Goal: Task Accomplishment & Management: Complete application form

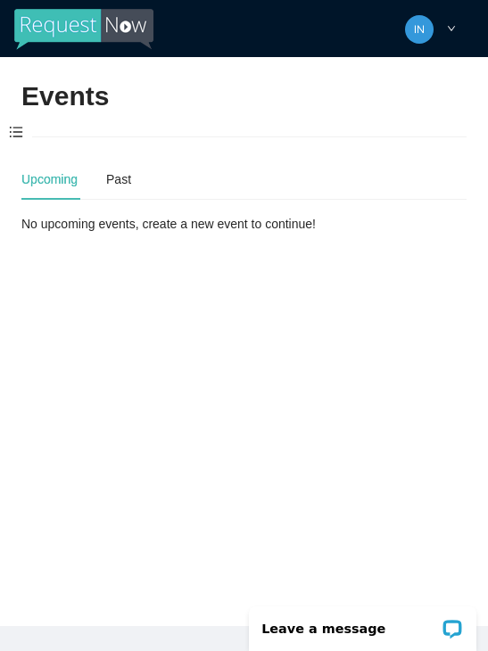
click at [18, 132] on span at bounding box center [16, 132] width 32 height 37
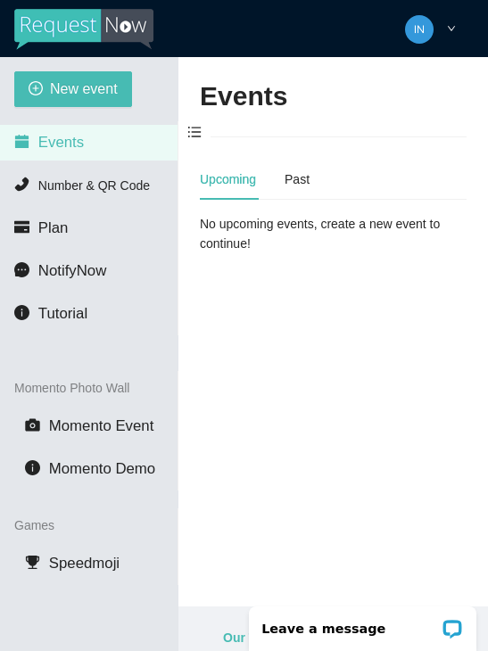
click at [69, 83] on span "New event" at bounding box center [84, 89] width 68 height 22
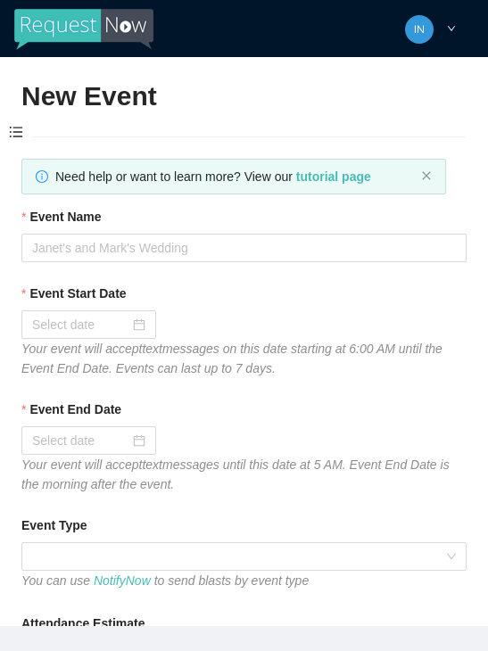
type textarea "Thanks for coming to Guitars and Cadillacs! Follow us on FB & IG @guitarsandcad…"
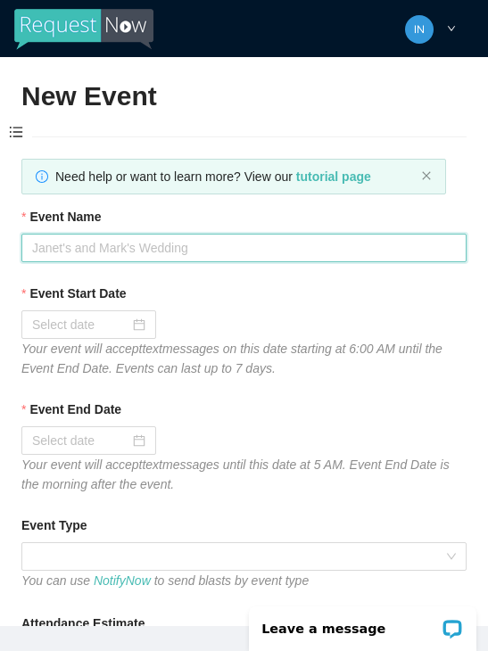
click at [163, 247] on input "Event Name" at bounding box center [243, 248] width 445 height 29
type input "Fireball [DATE]"
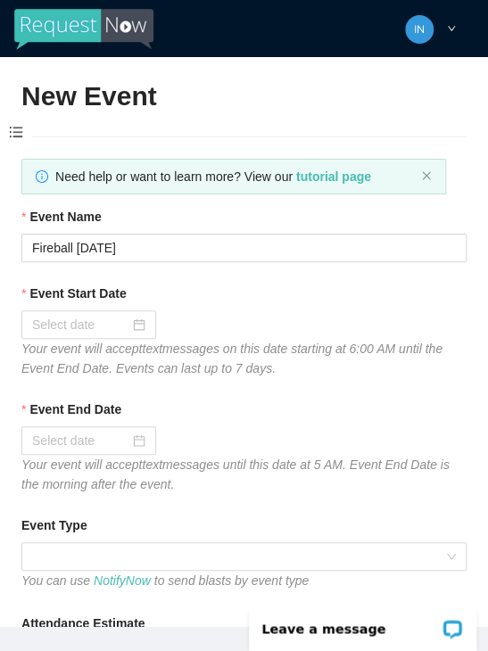
click at [65, 322] on input "Event Start Date" at bounding box center [80, 325] width 97 height 20
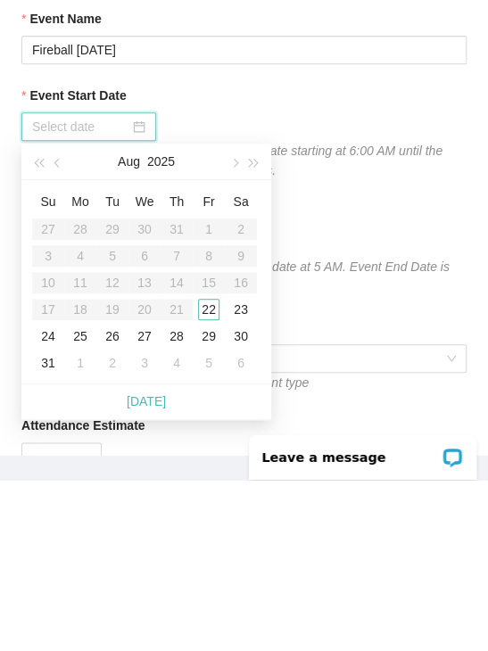
scroll to position [11, 0]
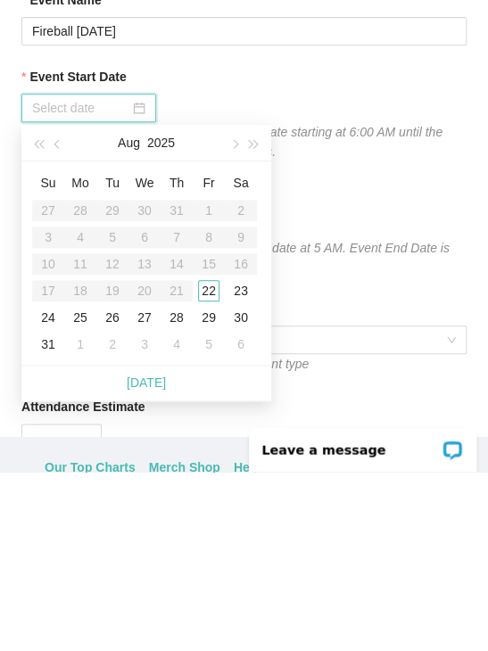
click at [156, 555] on link "[DATE]" at bounding box center [146, 562] width 39 height 14
type input "[DATE]"
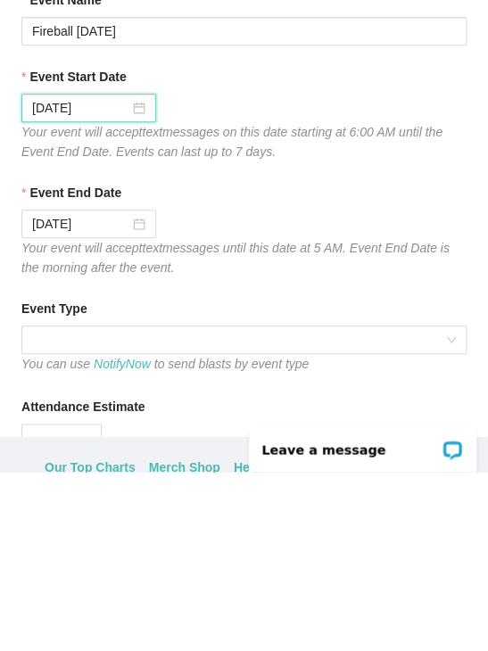
click at [319, 506] on span at bounding box center [243, 519] width 423 height 27
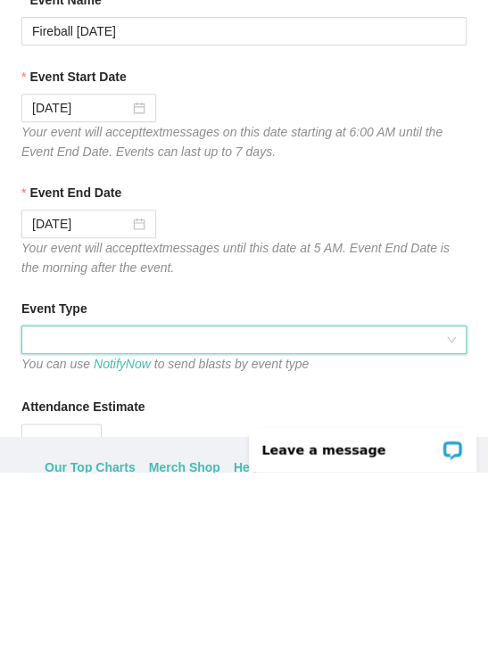
scroll to position [57, 0]
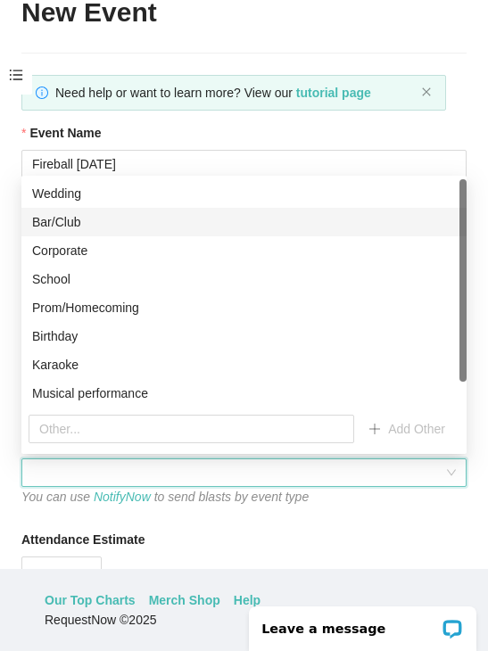
click at [130, 226] on div "Bar/Club" at bounding box center [243, 222] width 423 height 20
type textarea "Thanks for coming to Guitars and Cadillacs! Follow us on FB & IG @guitarsandcad…"
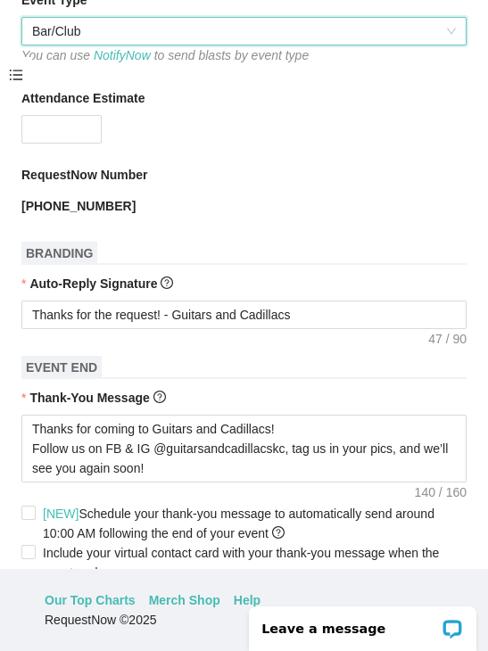
scroll to position [464, 0]
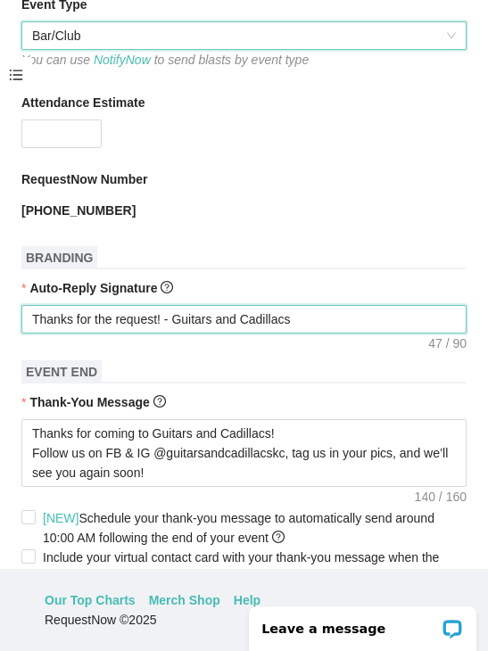
click at [377, 313] on textarea "Thanks for the request! - Guitars and Cadillacs" at bounding box center [243, 319] width 445 height 29
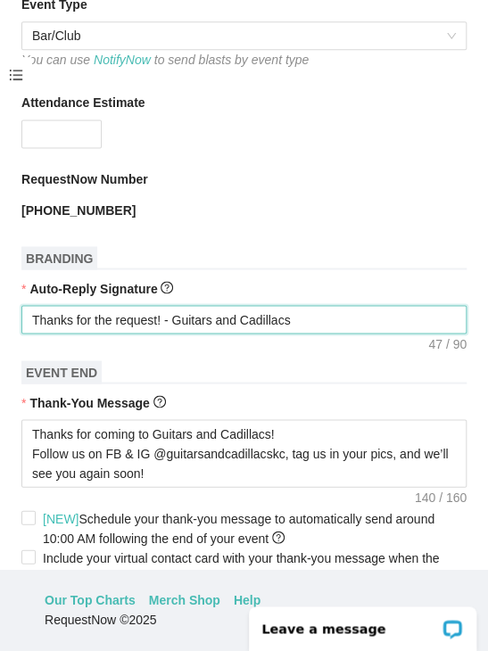
type textarea "Thanks for the request! - Guitars and Cadillacs"
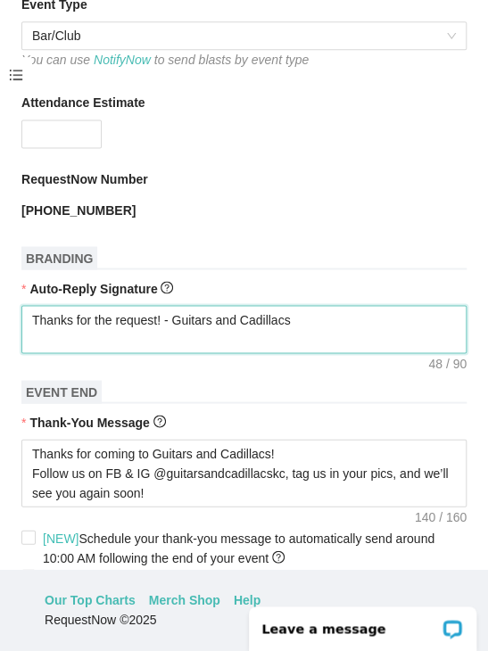
type textarea "Thanks for the request! - Guitars and Cadillacs T"
type textarea "Thanks for the request! - Guitars and Cadillacs Ti"
type textarea "Thanks for the request! - Guitars and Cadillacs Tip"
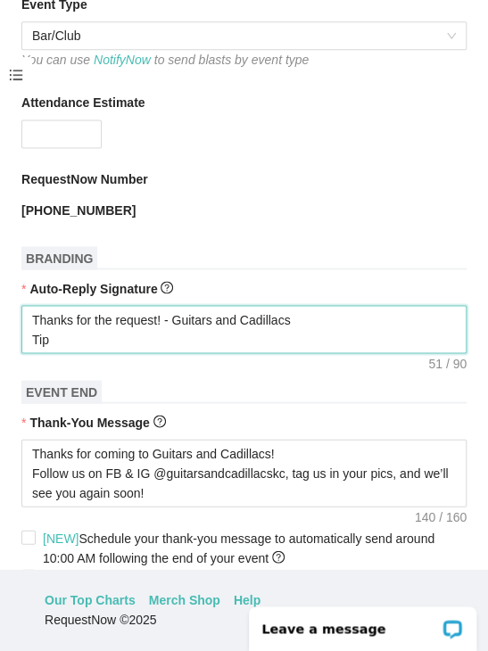
type textarea "Thanks for the request! - Guitars and Cadillacs Tip"
type textarea "Thanks for the request! - Guitars and Cadillacs Tip t"
type textarea "Thanks for the request! - Guitars and Cadillacs Tip th"
type textarea "Thanks for the request! - Guitars and Cadillacs Tip the"
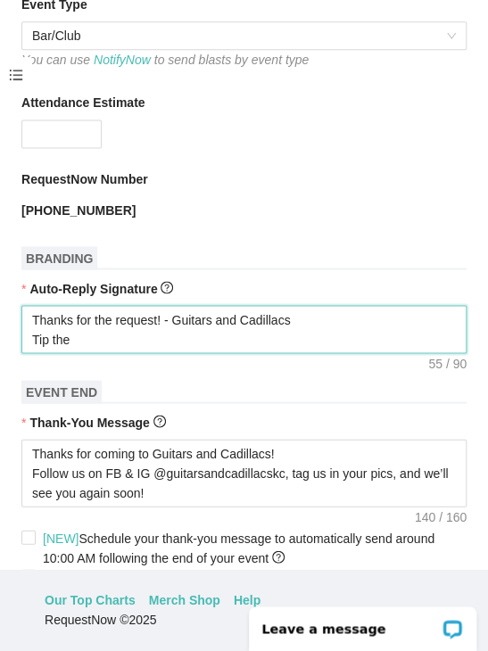
type textarea "Thanks for the request! - Guitars and Cadillacs Tip the"
type textarea "Thanks for the request! - Guitars and Cadillacs Tip the D"
type textarea "Thanks for the request! - Guitars and Cadillacs Tip the DJ"
type textarea "Thanks for the request! - Guitars and Cadillacs Tip the DJ?"
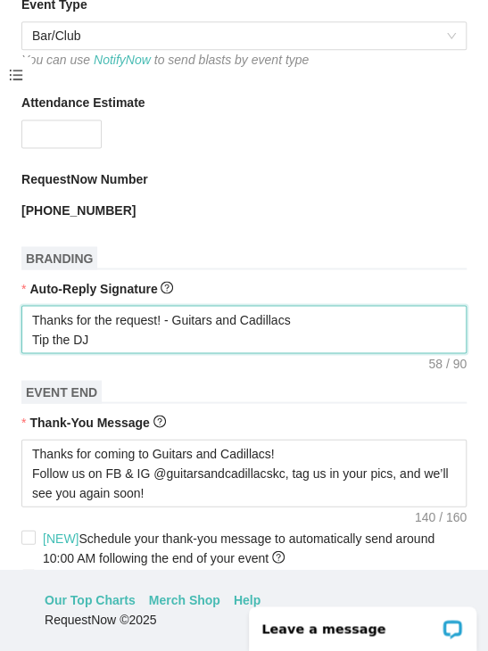
type textarea "Thanks for the request! - Guitars and Cadillacs Tip the DJ?"
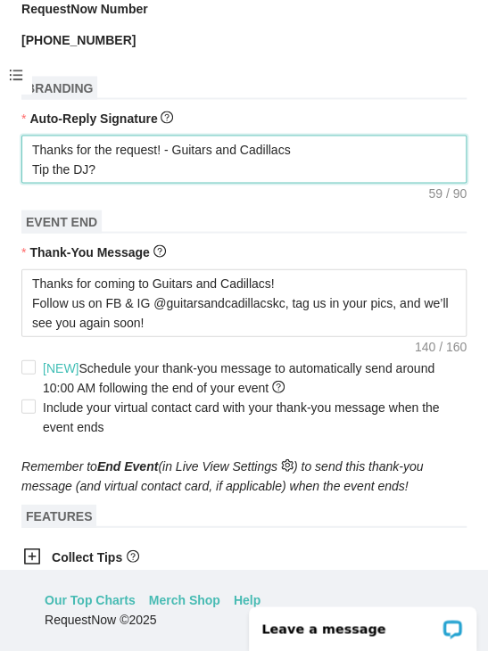
scroll to position [637, 0]
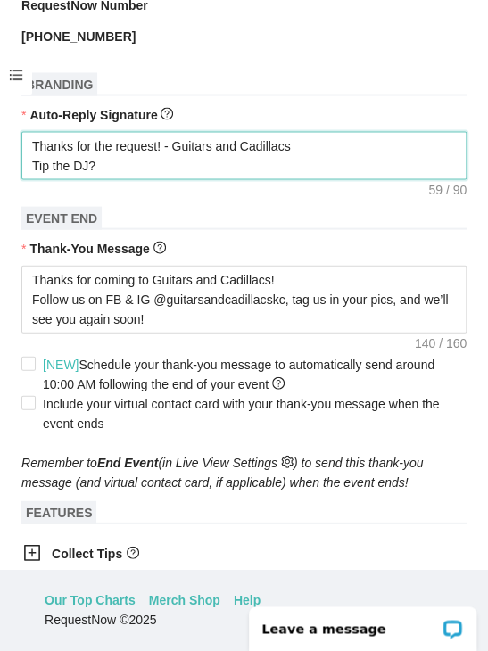
type textarea "Thanks for the request! - Guitars and Cadillacs Tip the DJ?"
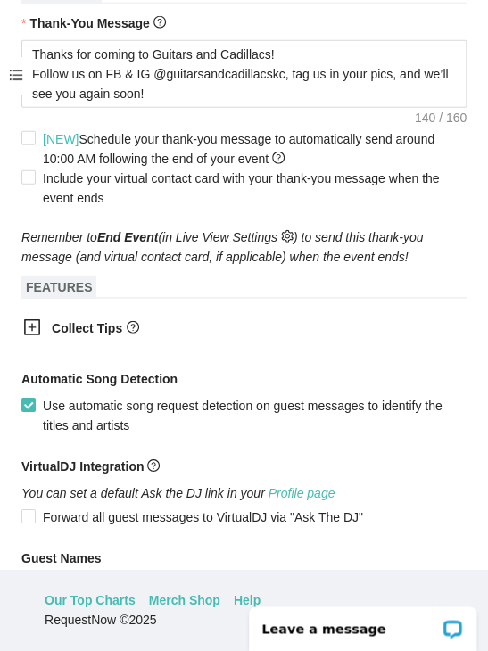
scroll to position [894, 0]
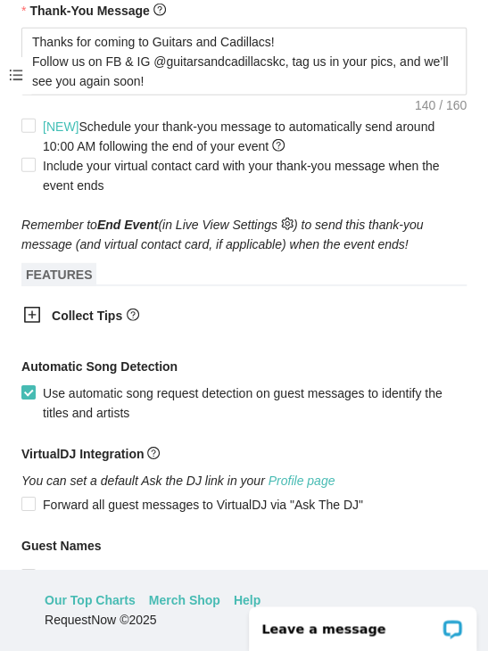
type textarea "Thanks for the request! - Guitars and Cadillacs Tip the DJ?"
click at [39, 317] on icon "plus-square" at bounding box center [32, 315] width 16 height 16
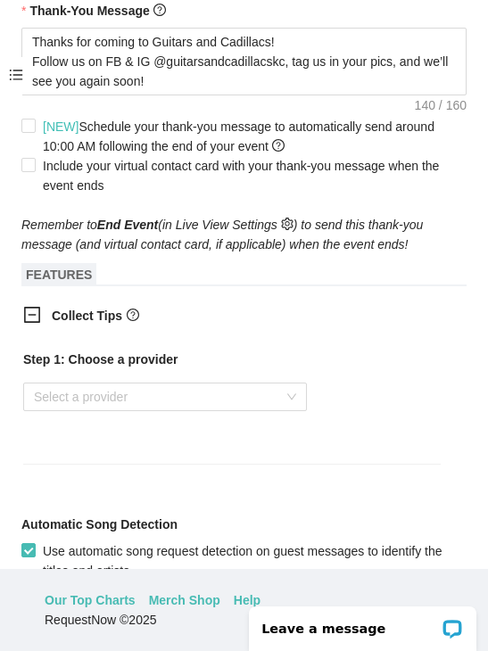
click at [281, 397] on input "search" at bounding box center [159, 396] width 250 height 27
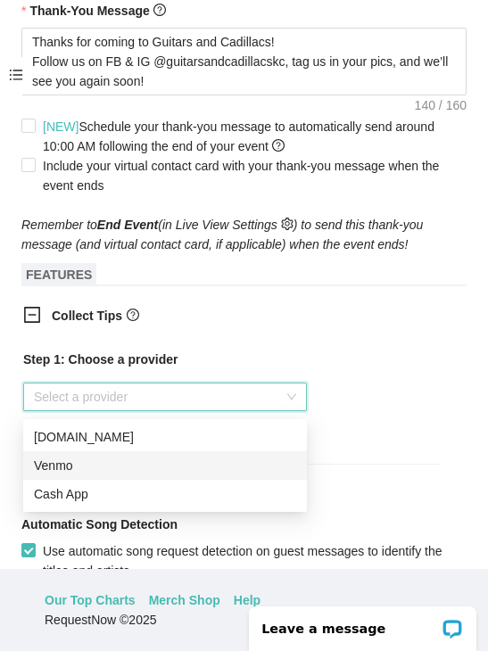
click at [44, 464] on div "Venmo" at bounding box center [165, 466] width 262 height 20
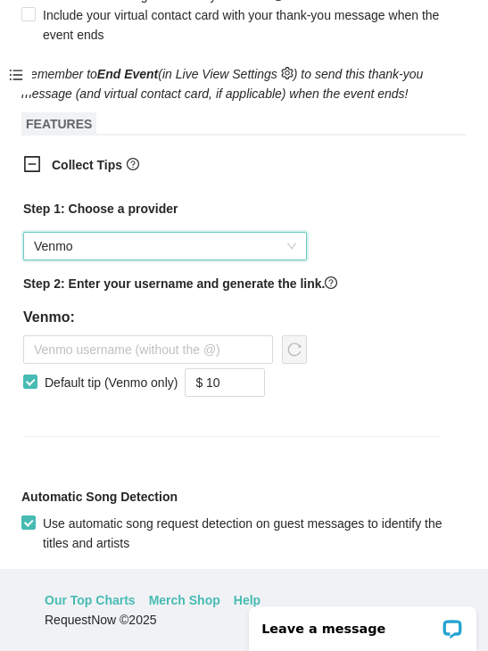
scroll to position [1044, 0]
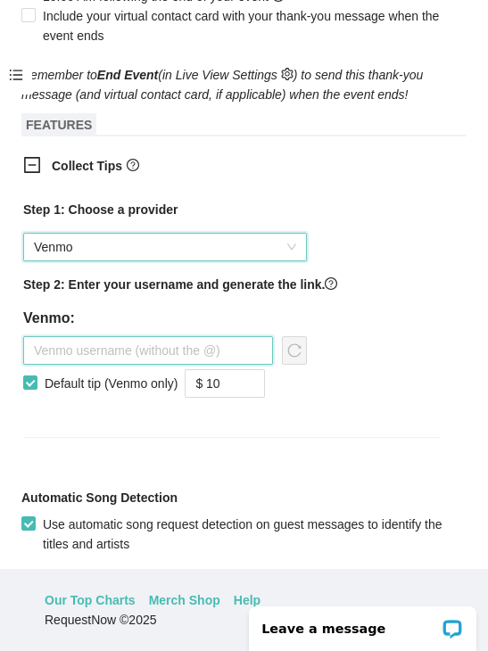
click at [67, 355] on input "text" at bounding box center [148, 350] width 250 height 29
type input "R"
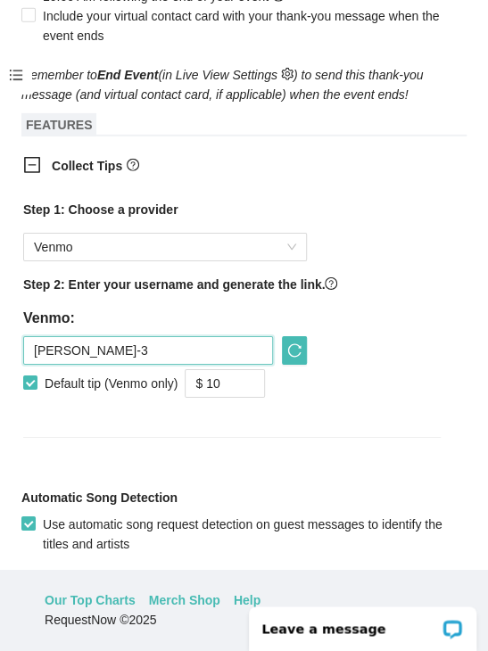
type input "[PERSON_NAME]-3"
click at [248, 383] on input "$ 10" at bounding box center [224, 383] width 78 height 27
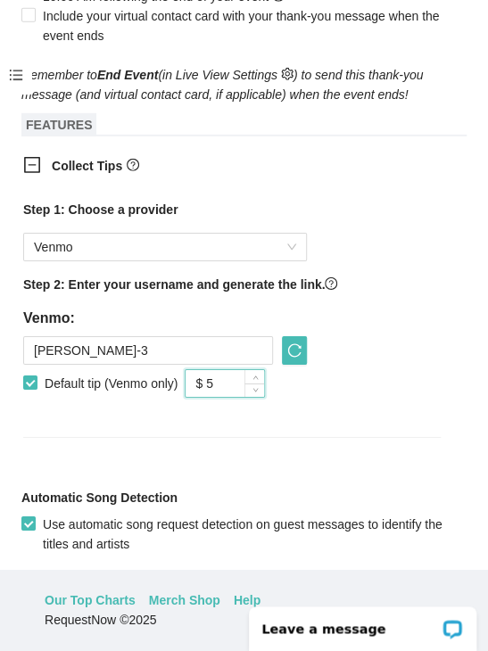
type input "$ 5"
click at [300, 347] on button "button" at bounding box center [294, 350] width 25 height 29
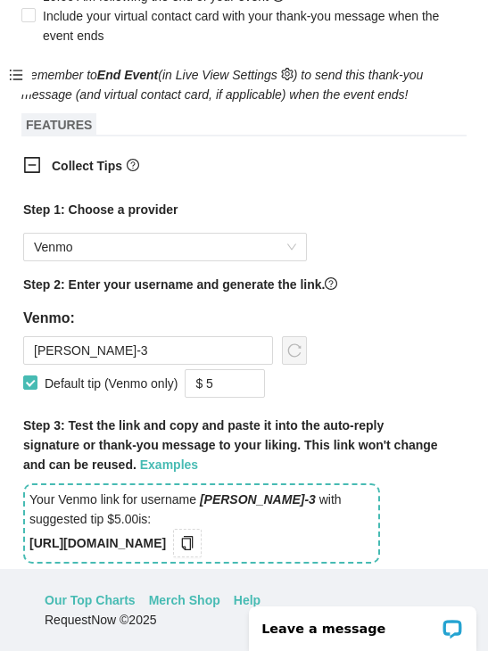
click at [201, 547] on button "button" at bounding box center [187, 543] width 29 height 29
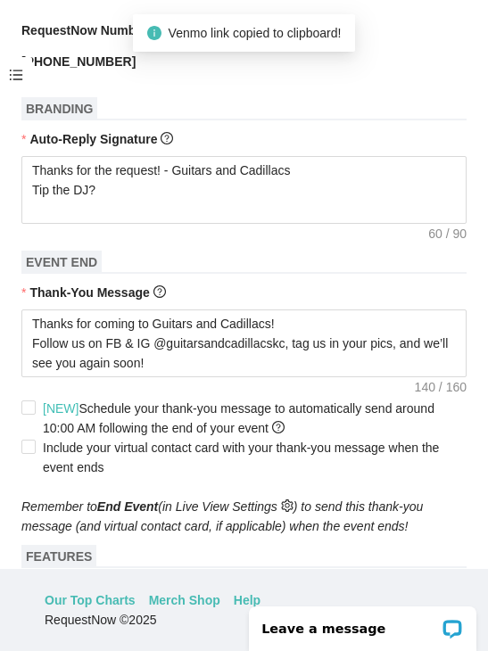
scroll to position [608, 0]
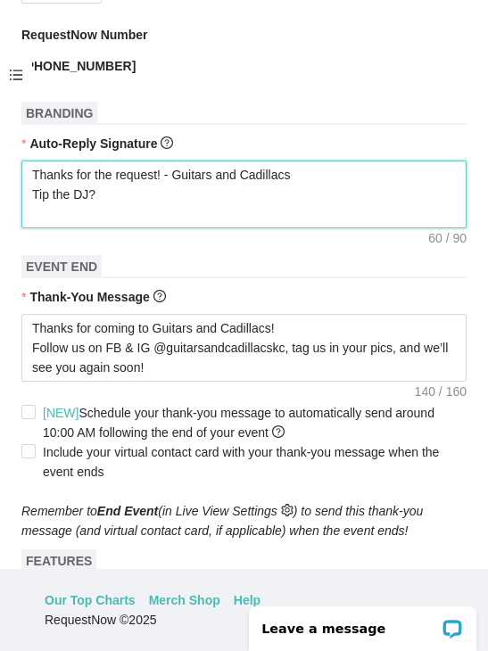
click at [246, 211] on textarea "Thanks for the request! - Guitars and Cadillacs Tip the DJ?" at bounding box center [243, 194] width 445 height 68
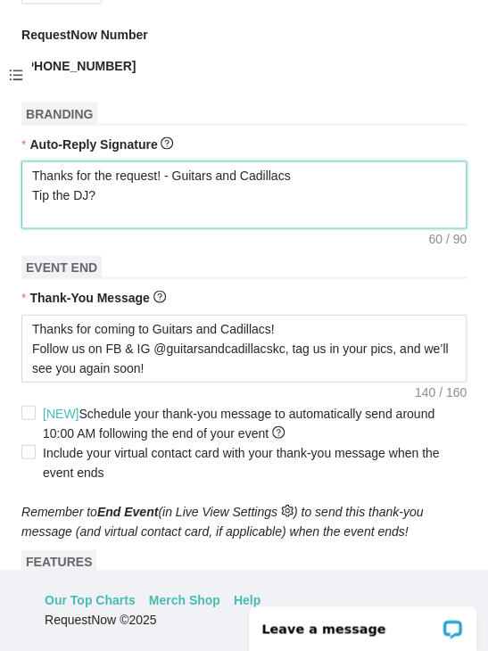
click at [262, 211] on textarea "Thanks for the request! - Guitars and Cadillacs Tip the DJ?" at bounding box center [243, 194] width 445 height 68
paste textarea "[URL][DOMAIN_NAME]"
type textarea "Thanks for the request! - Guitars and Cadillacs Tip the DJ? [URL][DOMAIN_NAME]"
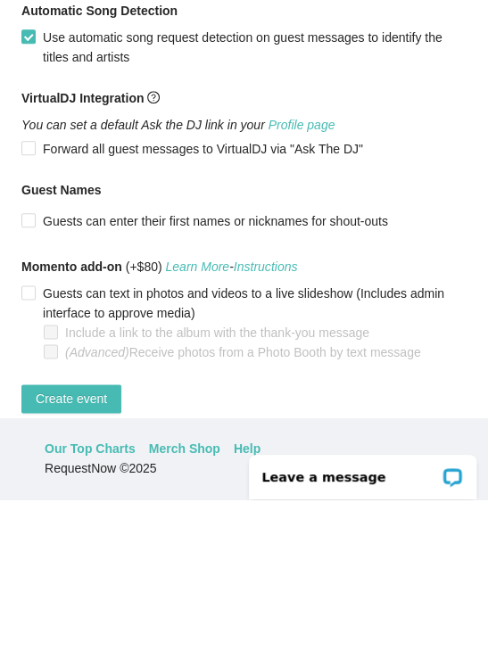
scroll to position [78, 0]
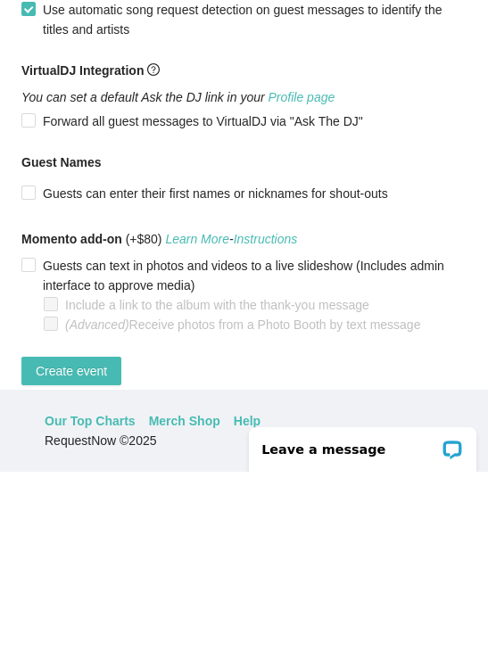
type textarea "Thanks for the request! - Guitars and Cadillacs Tip the DJ? [URL][DOMAIN_NAME]"
click at [92, 540] on span "Create event" at bounding box center [71, 550] width 71 height 20
type textarea "Thanks for coming to Guitars and Cadillacs! Follow us on FB & IG @guitarsandcad…"
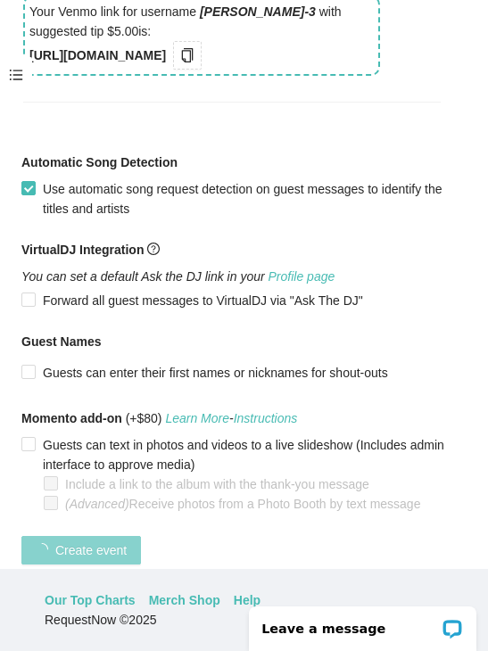
scroll to position [440, 0]
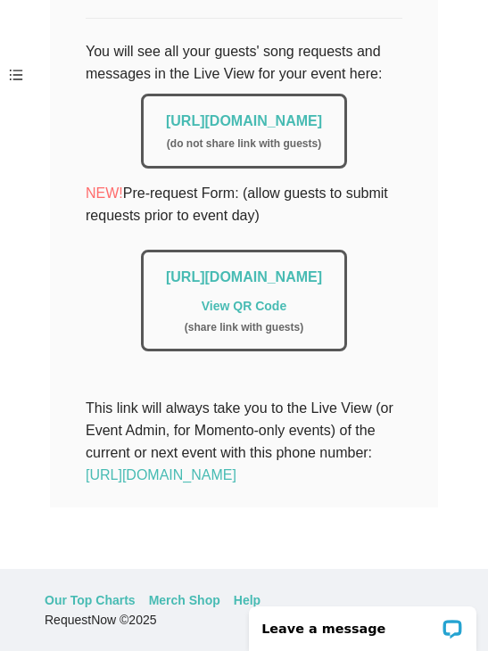
click at [286, 113] on link "[URL][DOMAIN_NAME]" at bounding box center [244, 120] width 156 height 15
